Goal: Navigation & Orientation: Find specific page/section

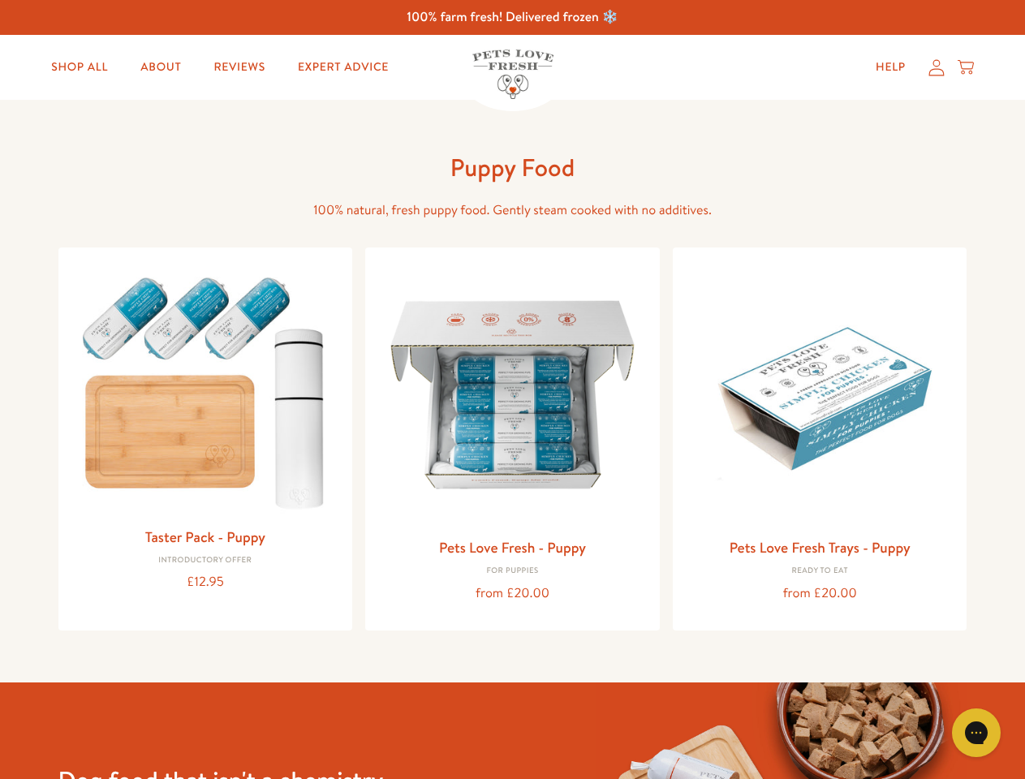
click at [977, 733] on icon "Gorgias live chat" at bounding box center [976, 732] width 15 height 15
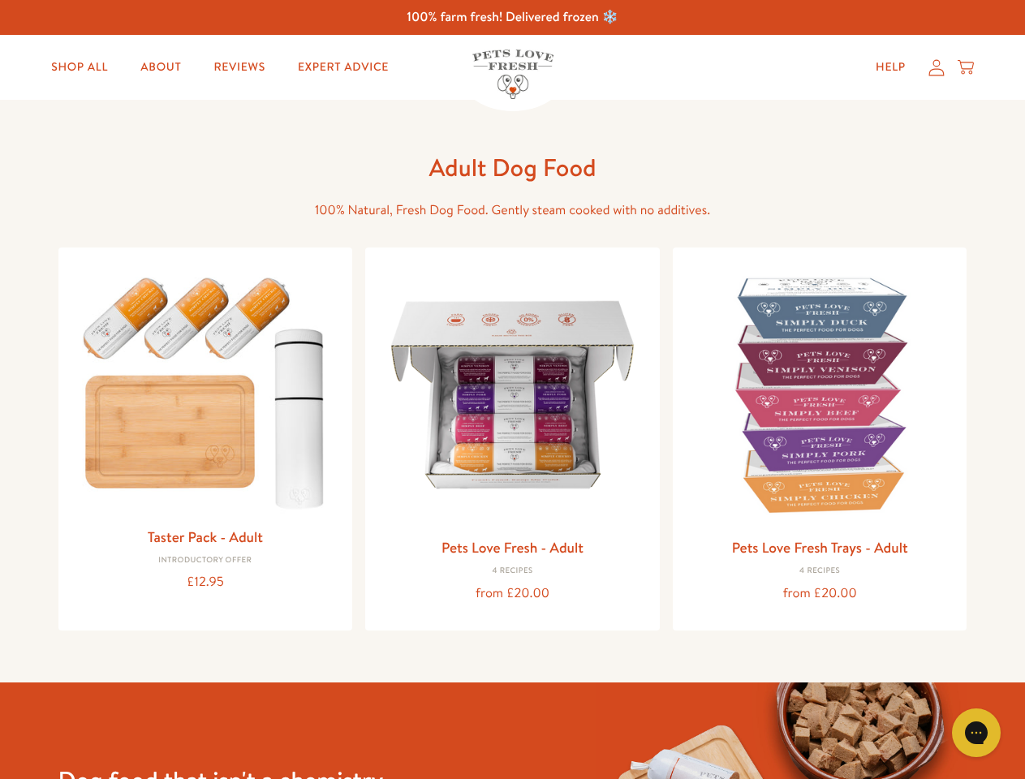
click at [977, 733] on icon "Gorgias live chat" at bounding box center [976, 732] width 15 height 15
